Goal: Task Accomplishment & Management: Manage account settings

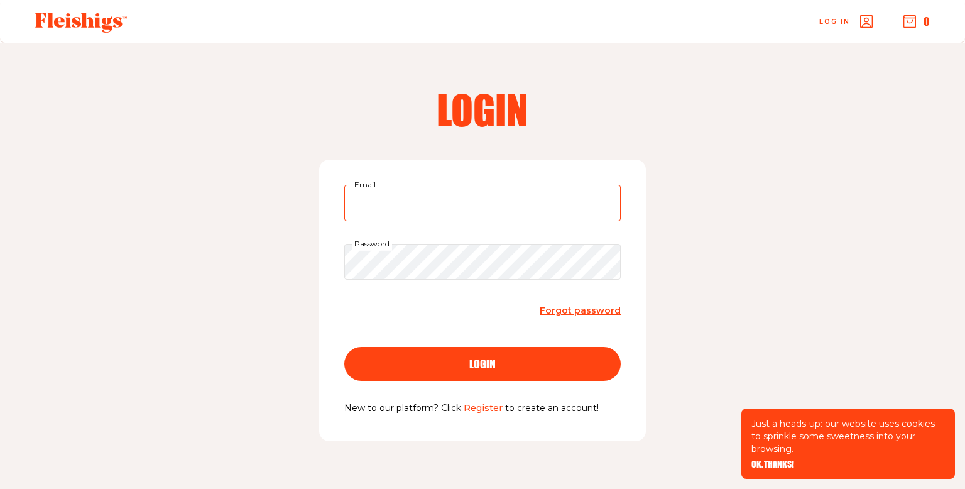
click at [440, 214] on input "Email" at bounding box center [482, 203] width 276 height 36
type input "jamidoula1@gmail.com"
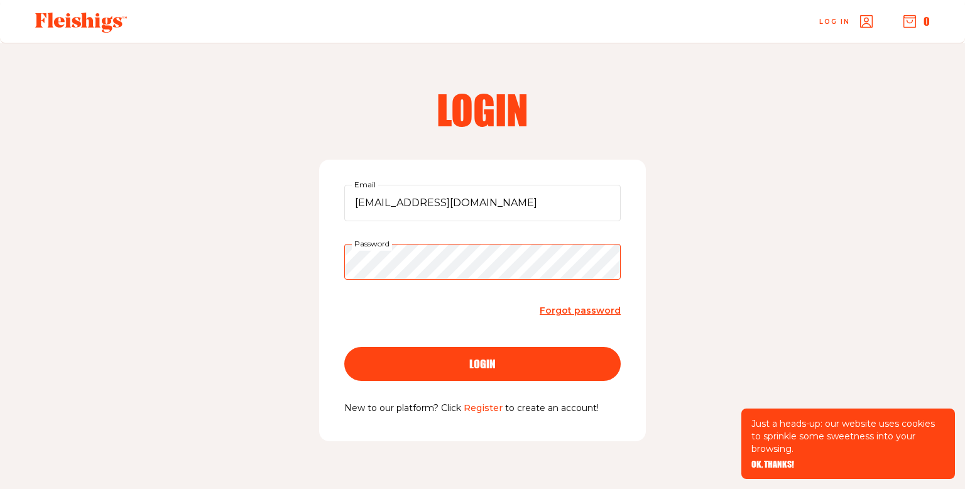
click at [344, 347] on button "login" at bounding box center [482, 364] width 276 height 34
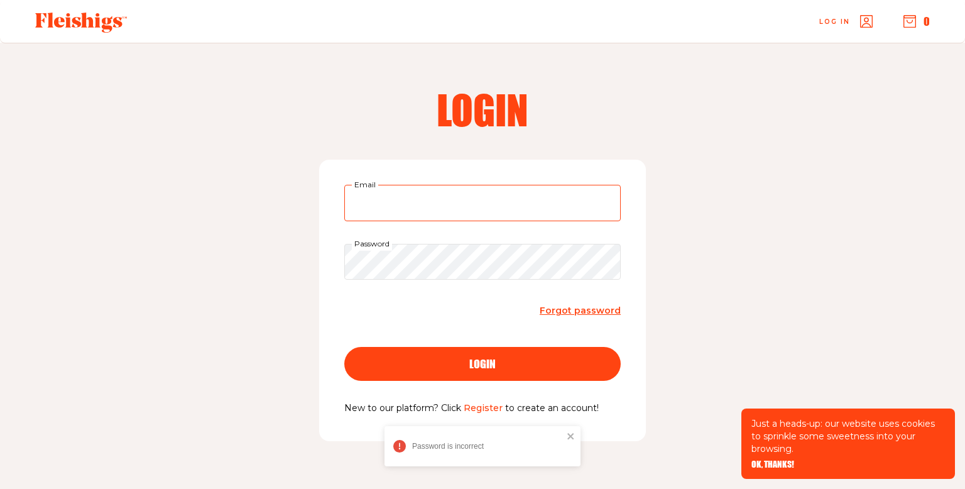
click at [417, 195] on input "Email" at bounding box center [482, 203] width 276 height 36
type input "jamidoula1@gmail.com"
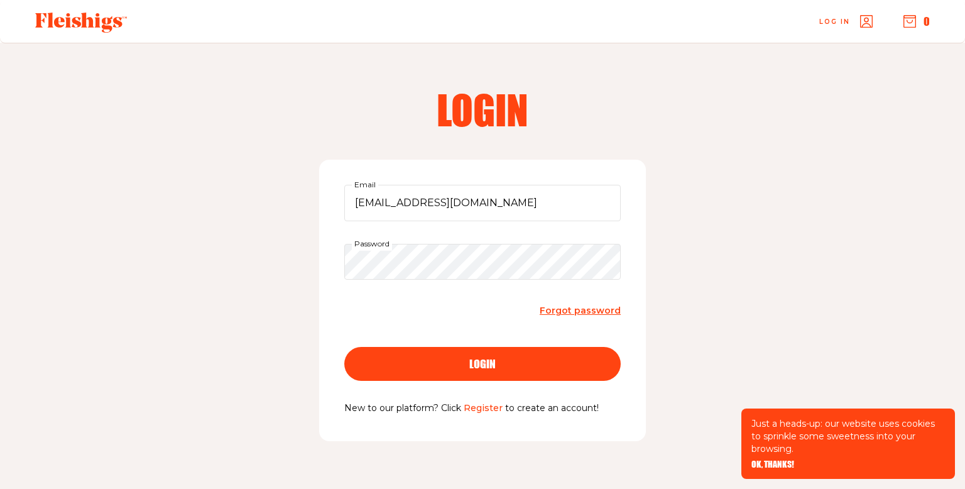
click at [435, 372] on button "login" at bounding box center [482, 364] width 276 height 34
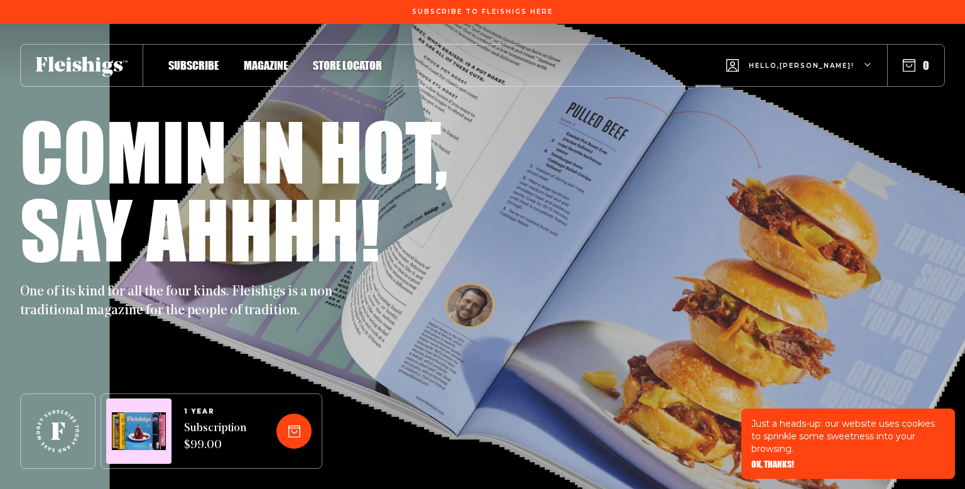
click at [828, 63] on span "Hello, [PERSON_NAME] !" at bounding box center [802, 76] width 106 height 30
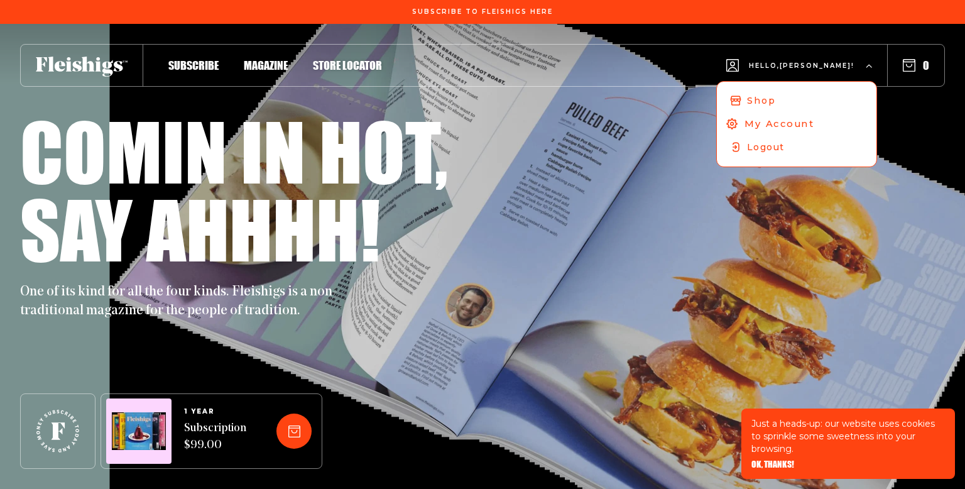
click at [814, 119] on span "My Account" at bounding box center [780, 124] width 70 height 14
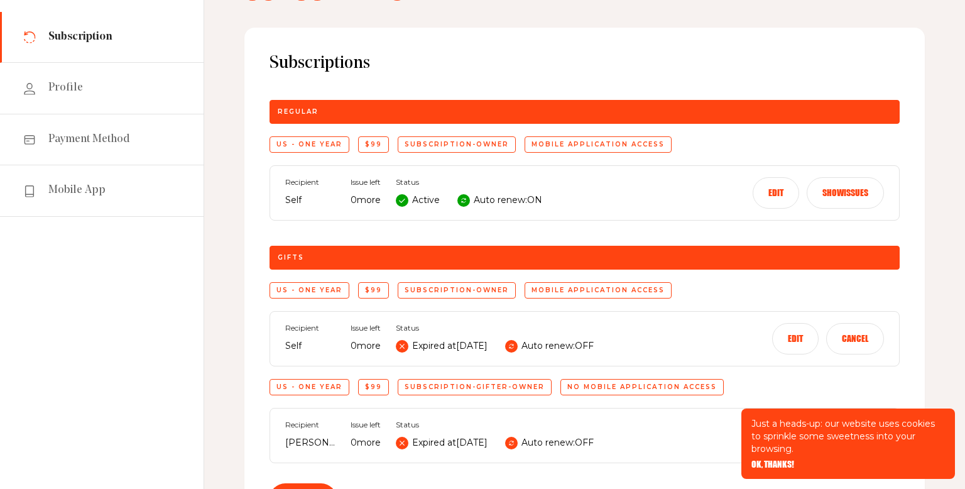
scroll to position [106, 0]
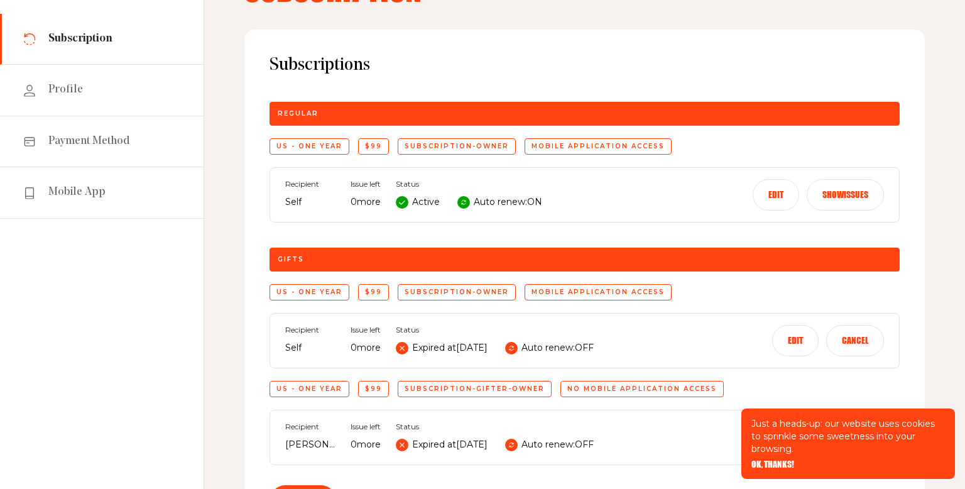
click at [782, 193] on button "Edit" at bounding box center [776, 194] width 46 height 31
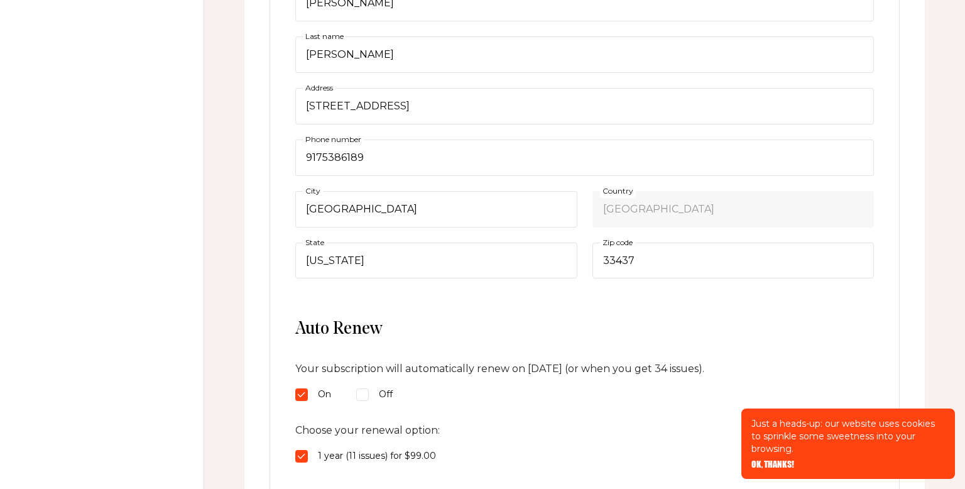
scroll to position [352, 0]
click at [368, 389] on input "Off" at bounding box center [362, 394] width 13 height 13
radio input "true"
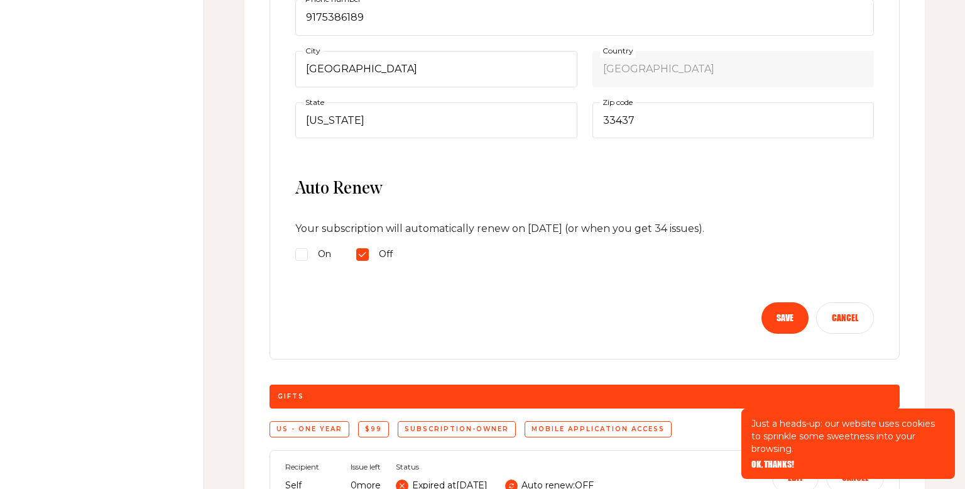
scroll to position [493, 0]
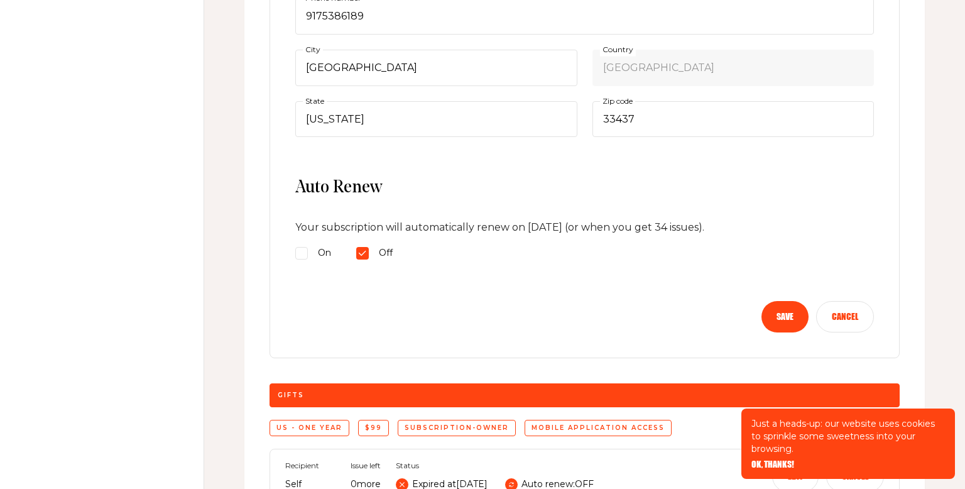
click at [788, 309] on button "Save" at bounding box center [785, 316] width 47 height 31
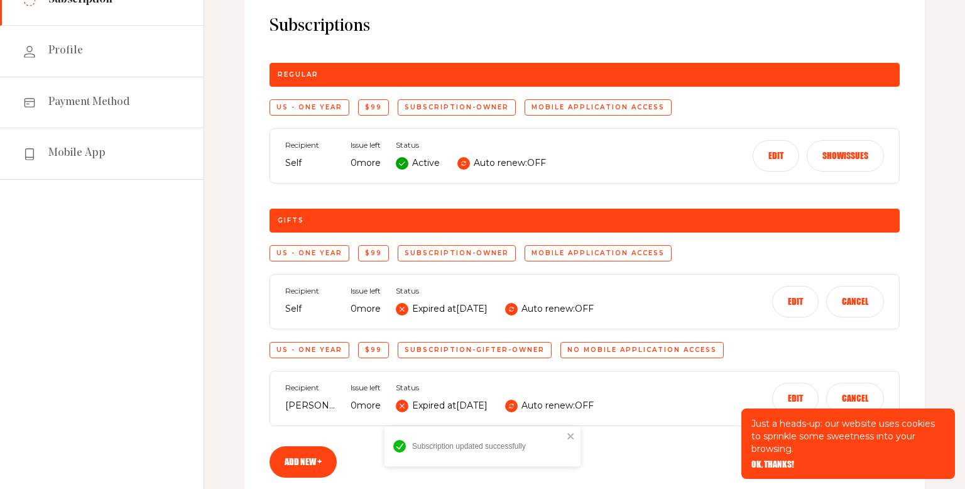
scroll to position [0, 0]
